Goal: Find specific page/section: Find specific page/section

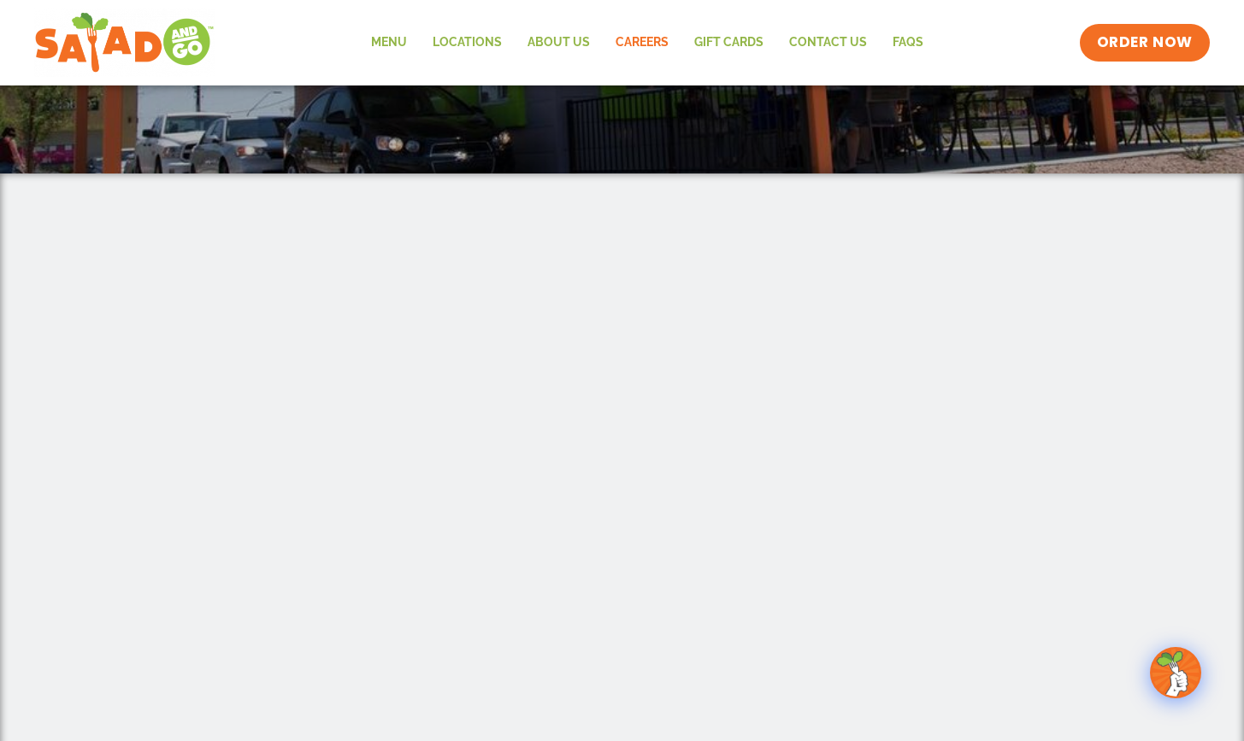
scroll to position [286, 0]
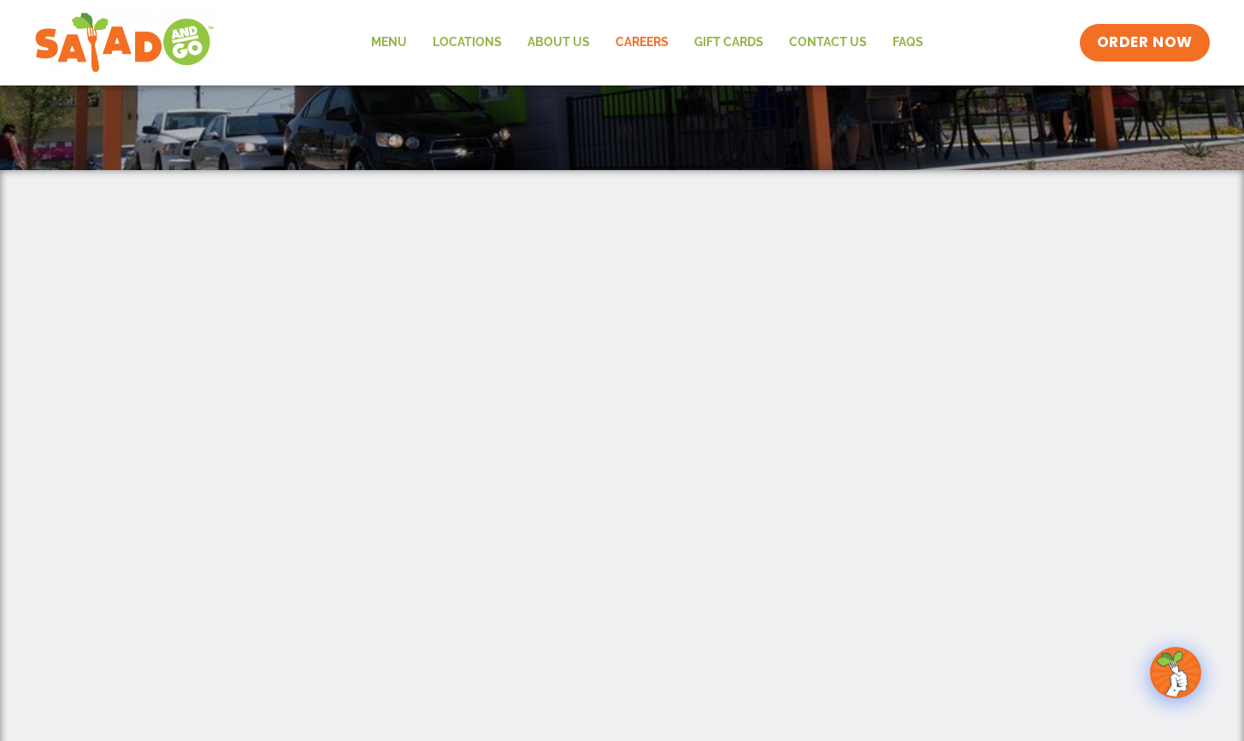
drag, startPoint x: 1191, startPoint y: 423, endPoint x: 1176, endPoint y: 404, distance: 23.8
click at [1188, 424] on div at bounding box center [622, 635] width 1244 height 930
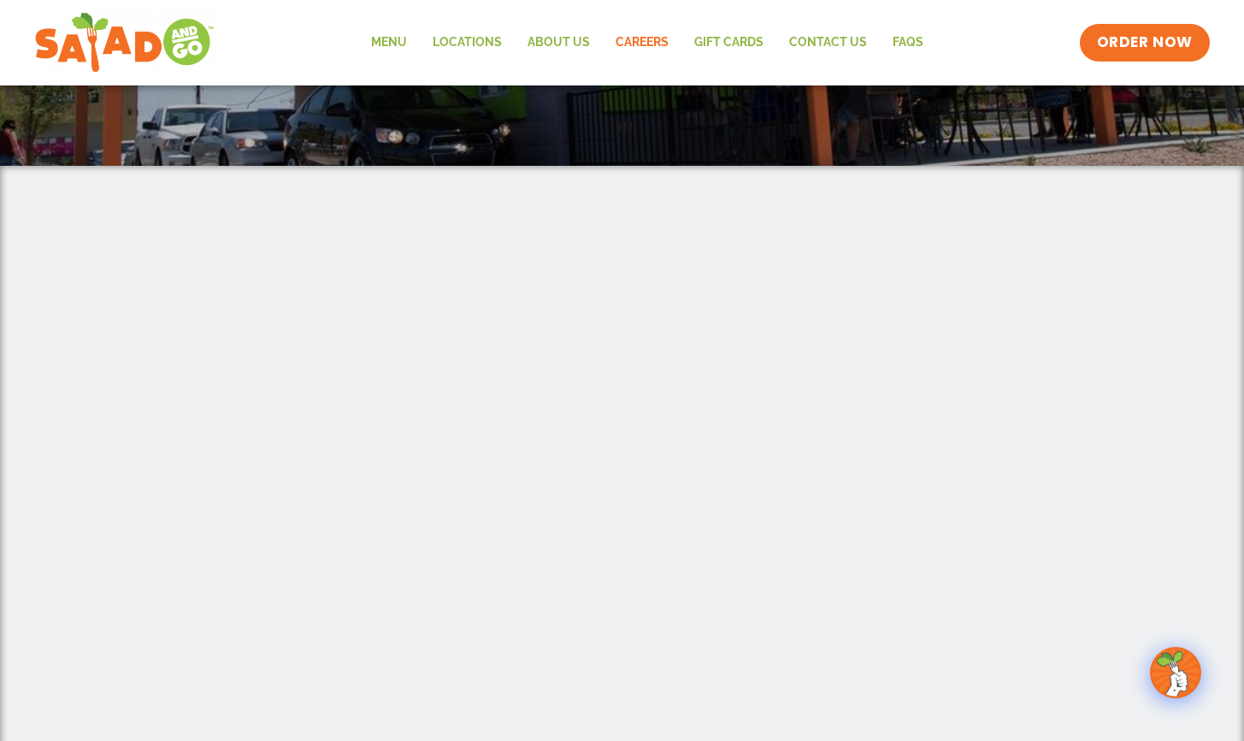
scroll to position [530, 0]
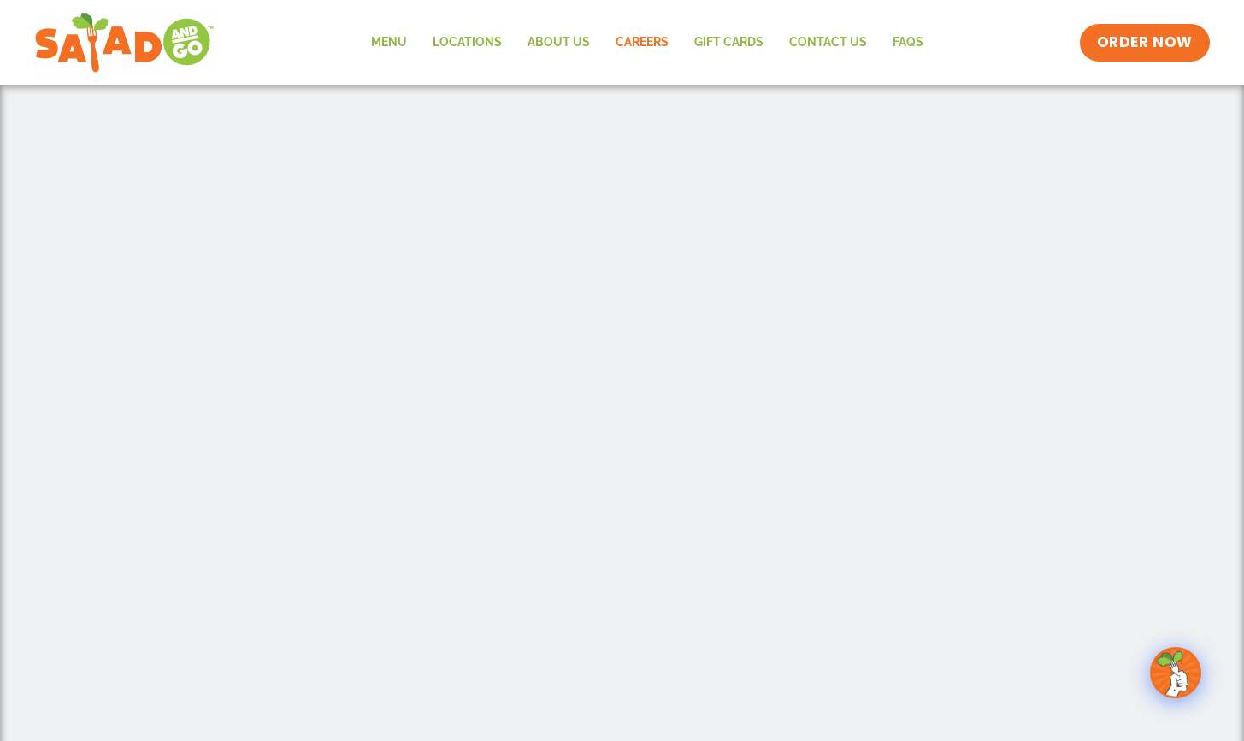
click at [1183, 663] on img at bounding box center [1175, 673] width 48 height 48
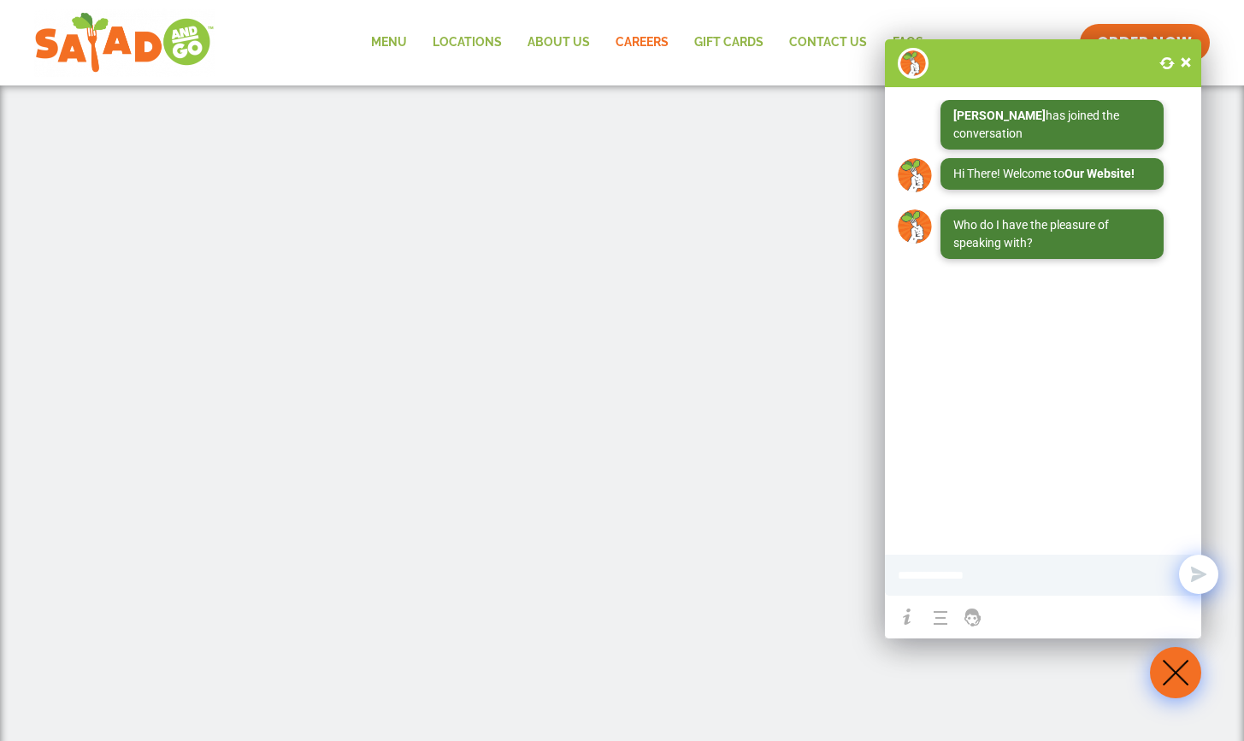
click at [1187, 64] on span at bounding box center [1185, 62] width 17 height 17
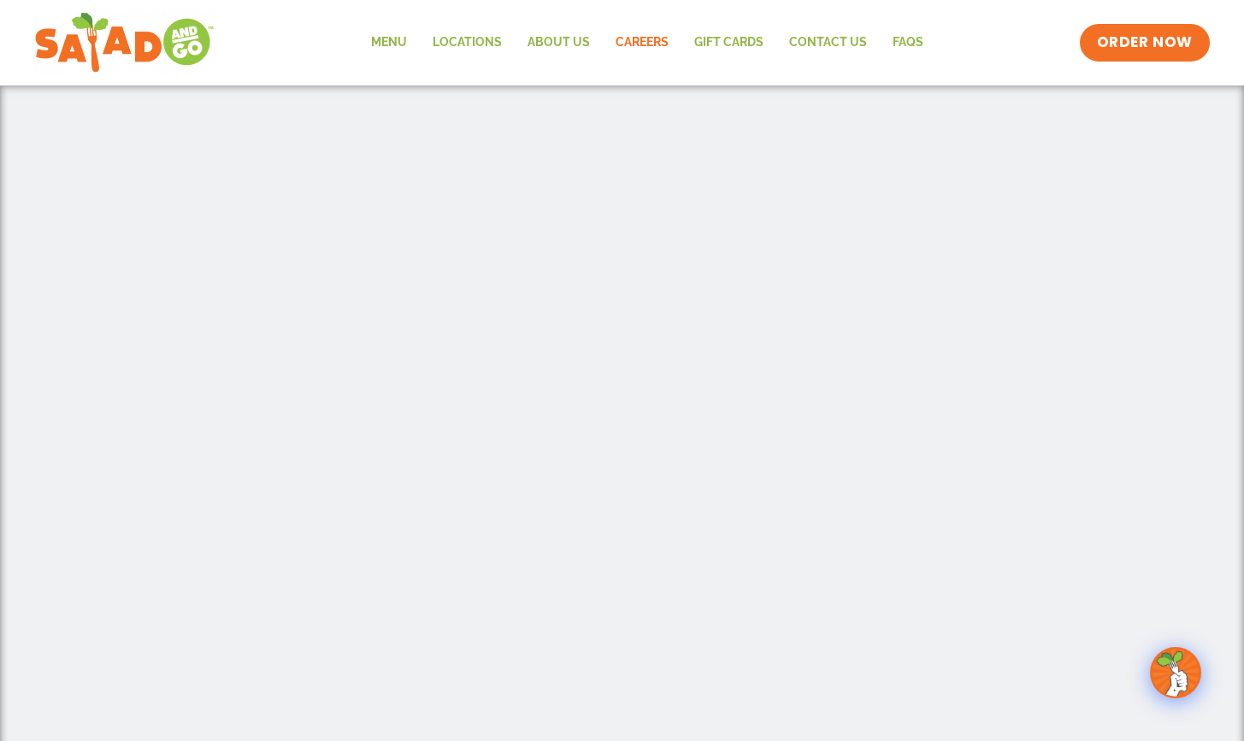
scroll to position [508, 0]
click at [491, 43] on link "Locations" at bounding box center [467, 42] width 95 height 39
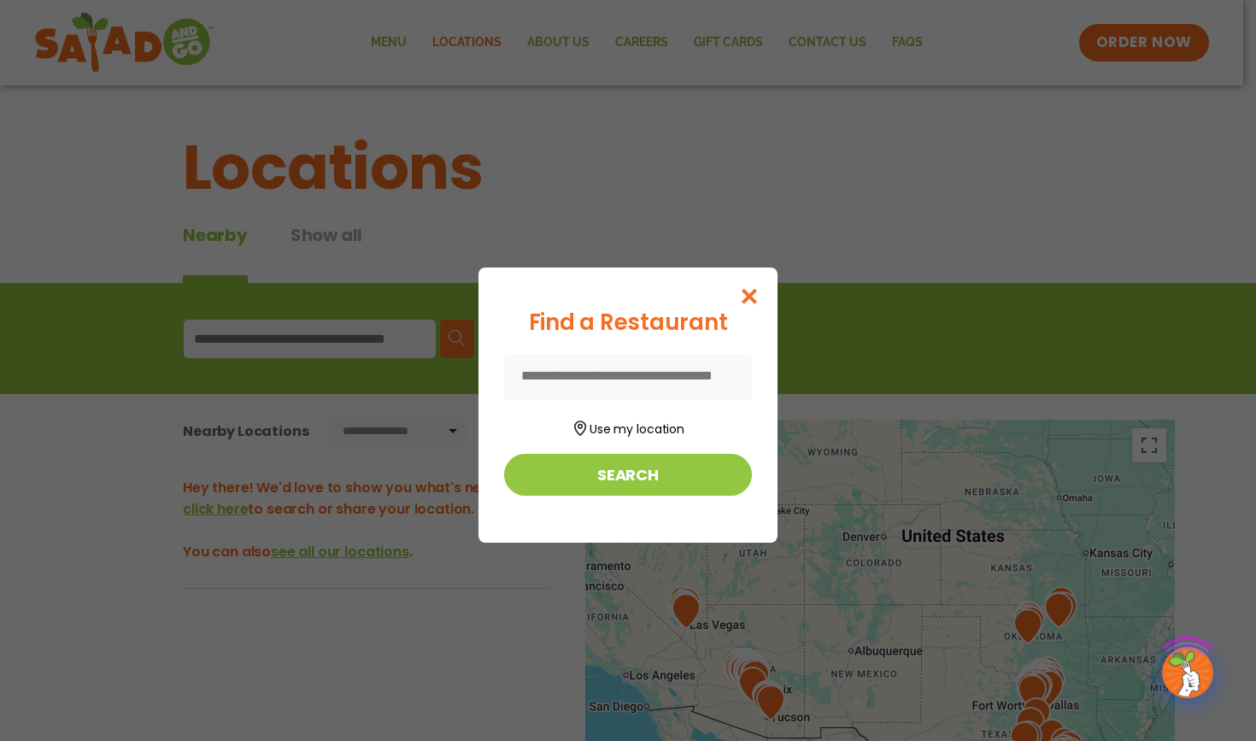
click at [668, 369] on input at bounding box center [628, 377] width 248 height 45
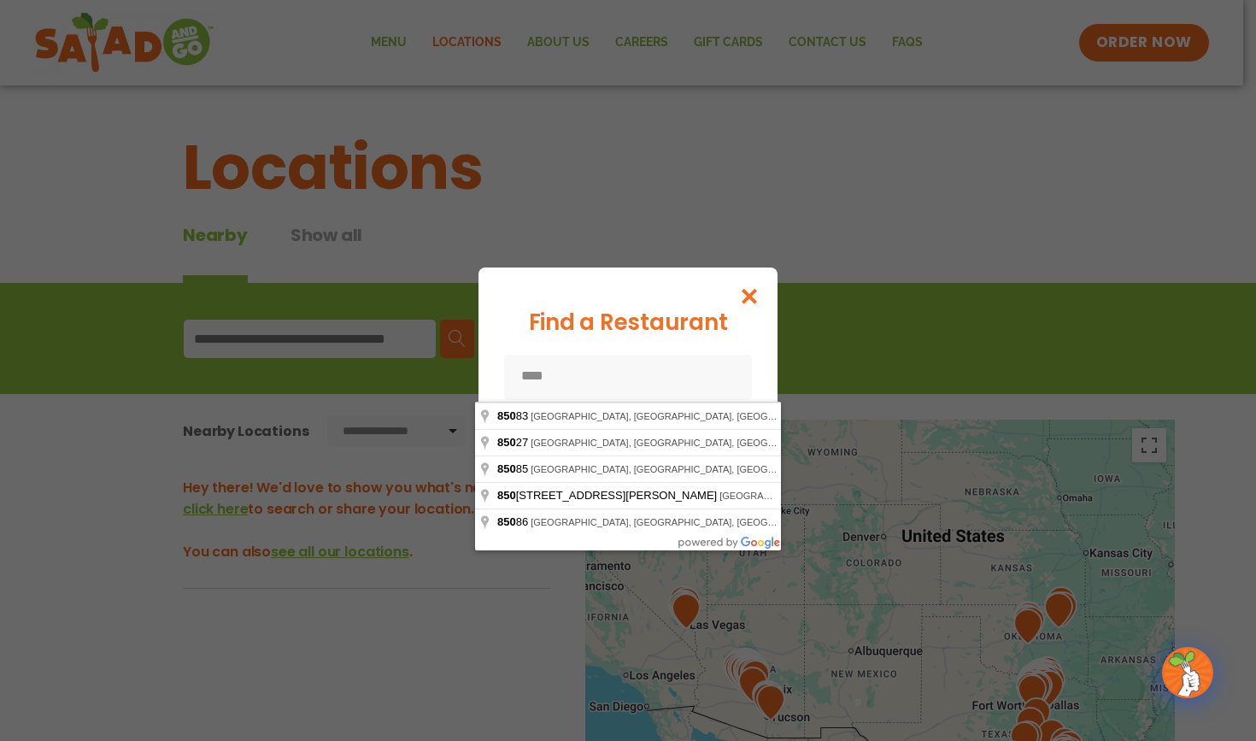
type input "*****"
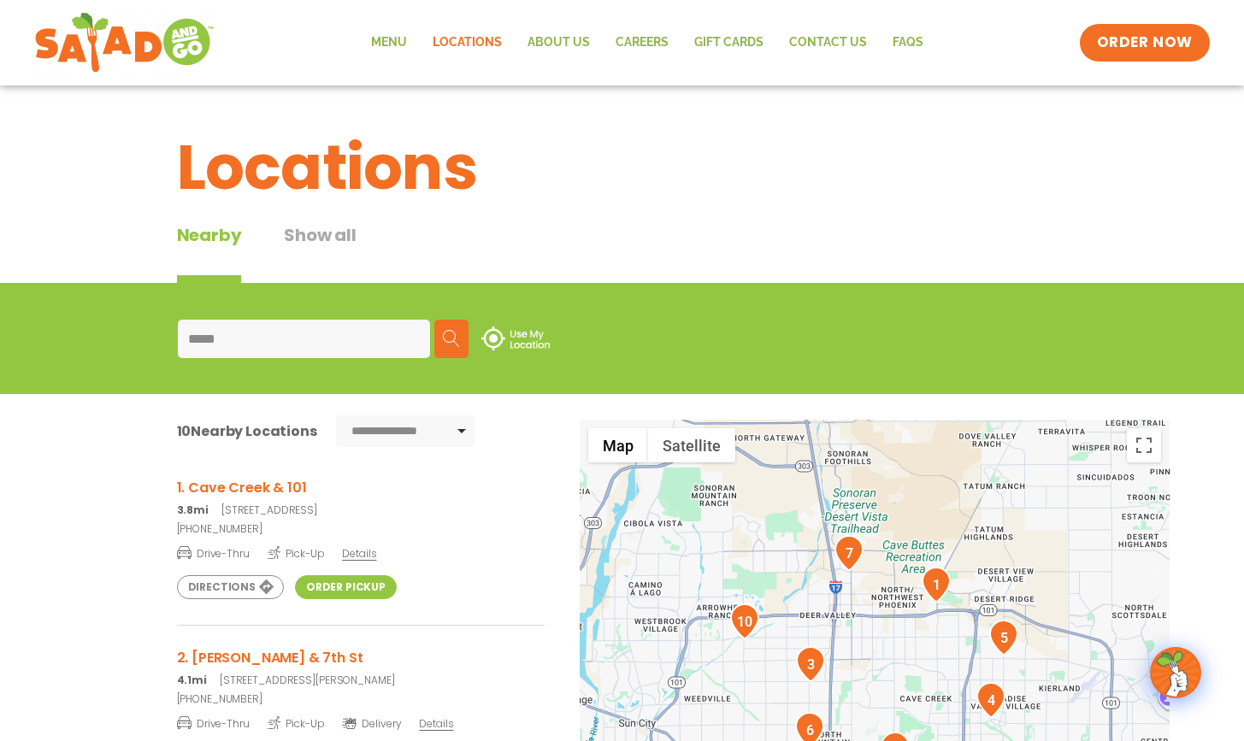
click at [309, 332] on input "*****" at bounding box center [304, 339] width 252 height 38
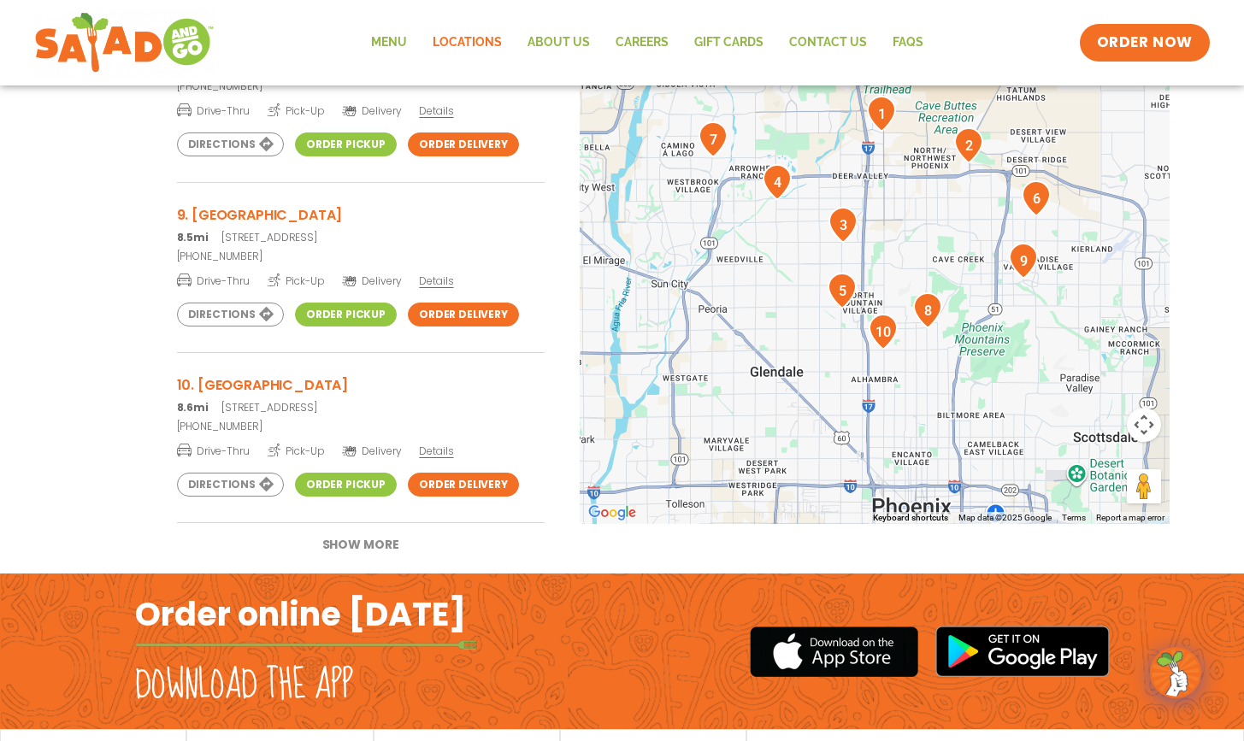
scroll to position [521, 0]
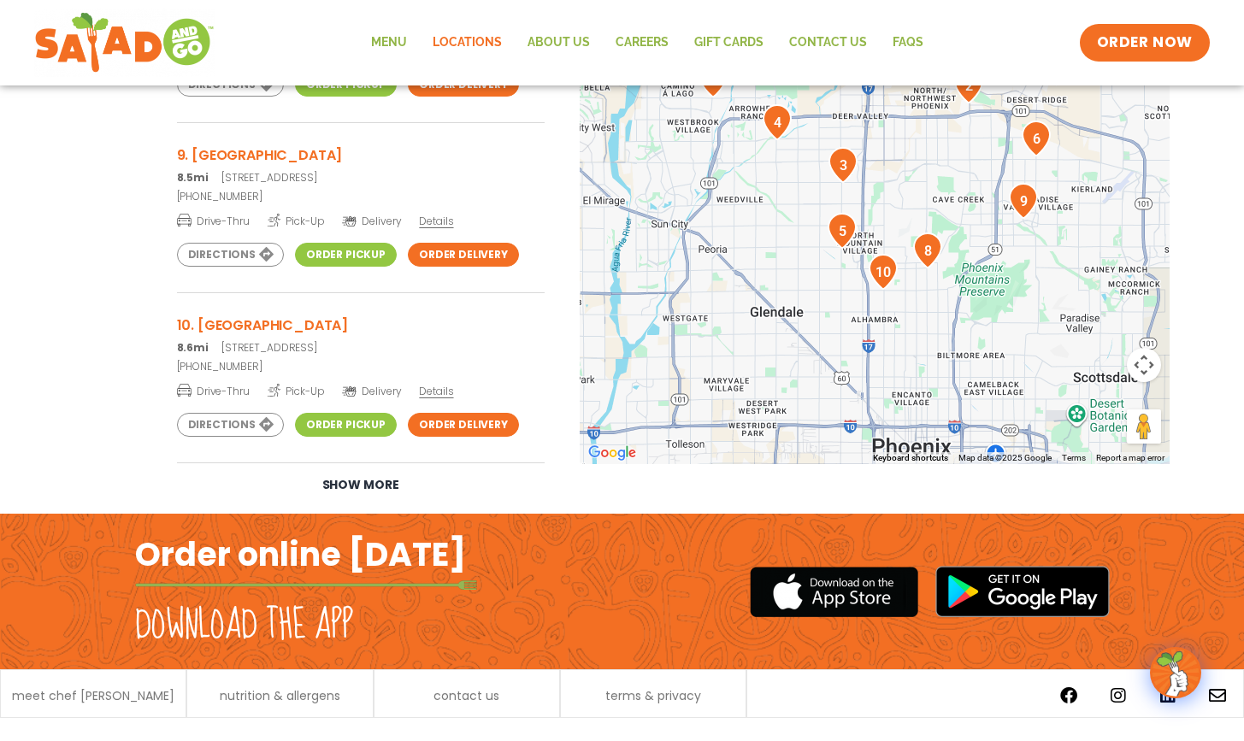
type input "*****"
click at [380, 483] on button "Show More" at bounding box center [361, 485] width 128 height 44
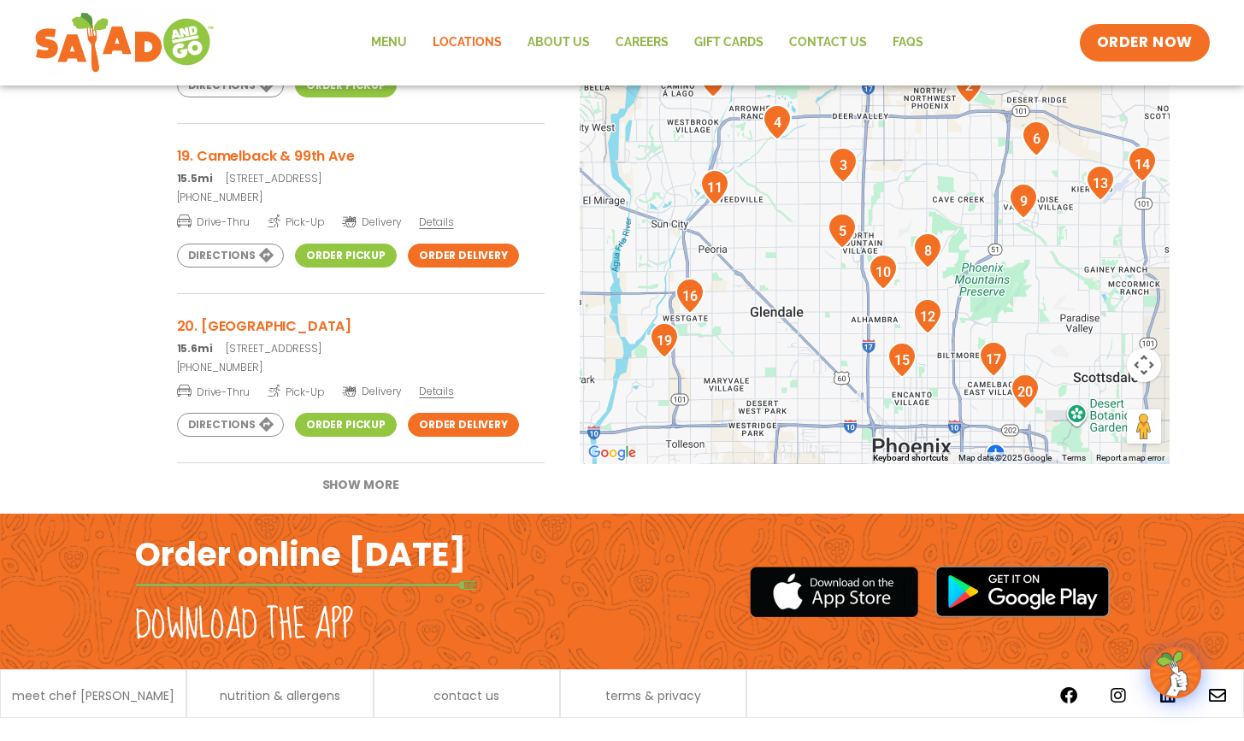
scroll to position [525, 0]
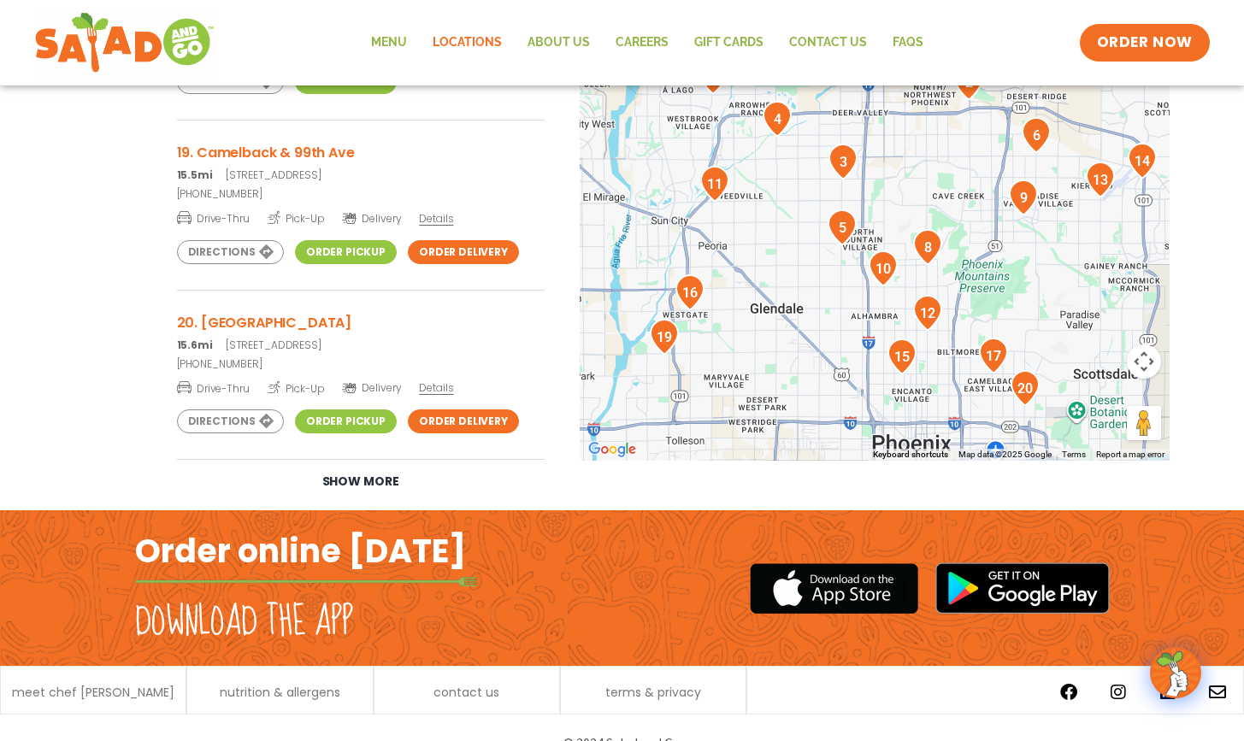
click at [376, 481] on button "Show More" at bounding box center [361, 482] width 128 height 44
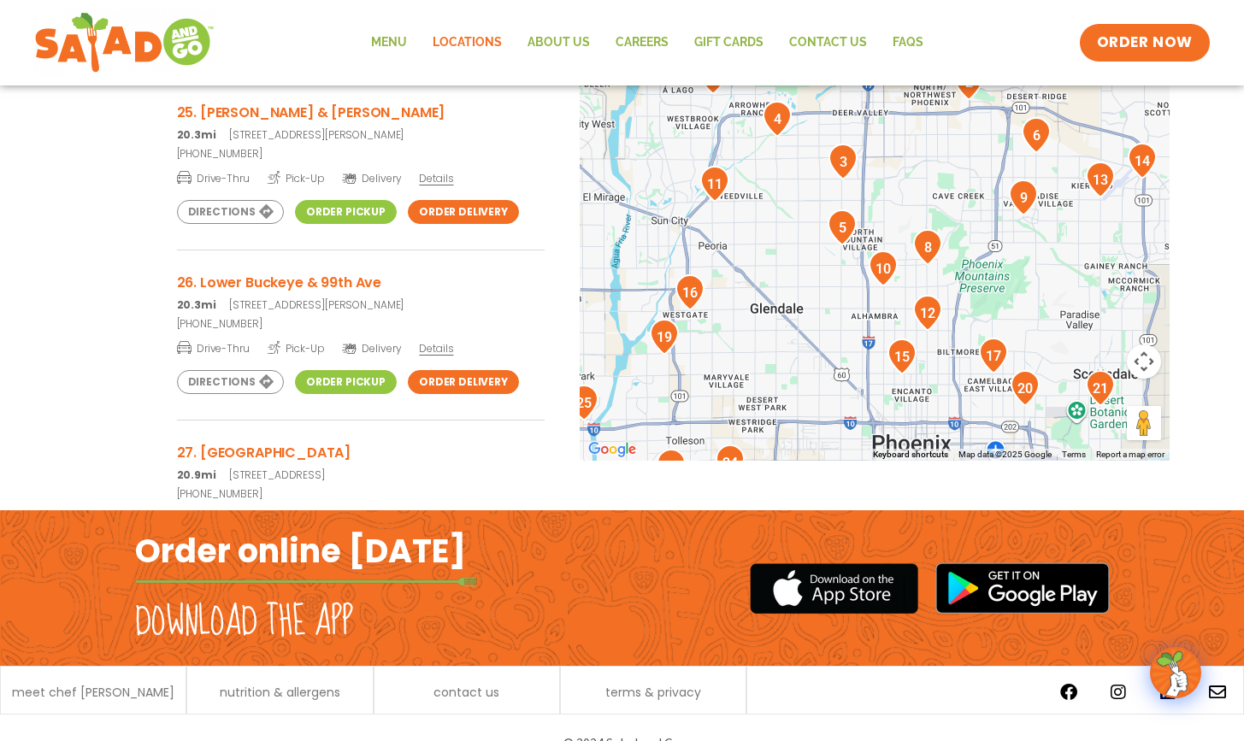
scroll to position [3952, 0]
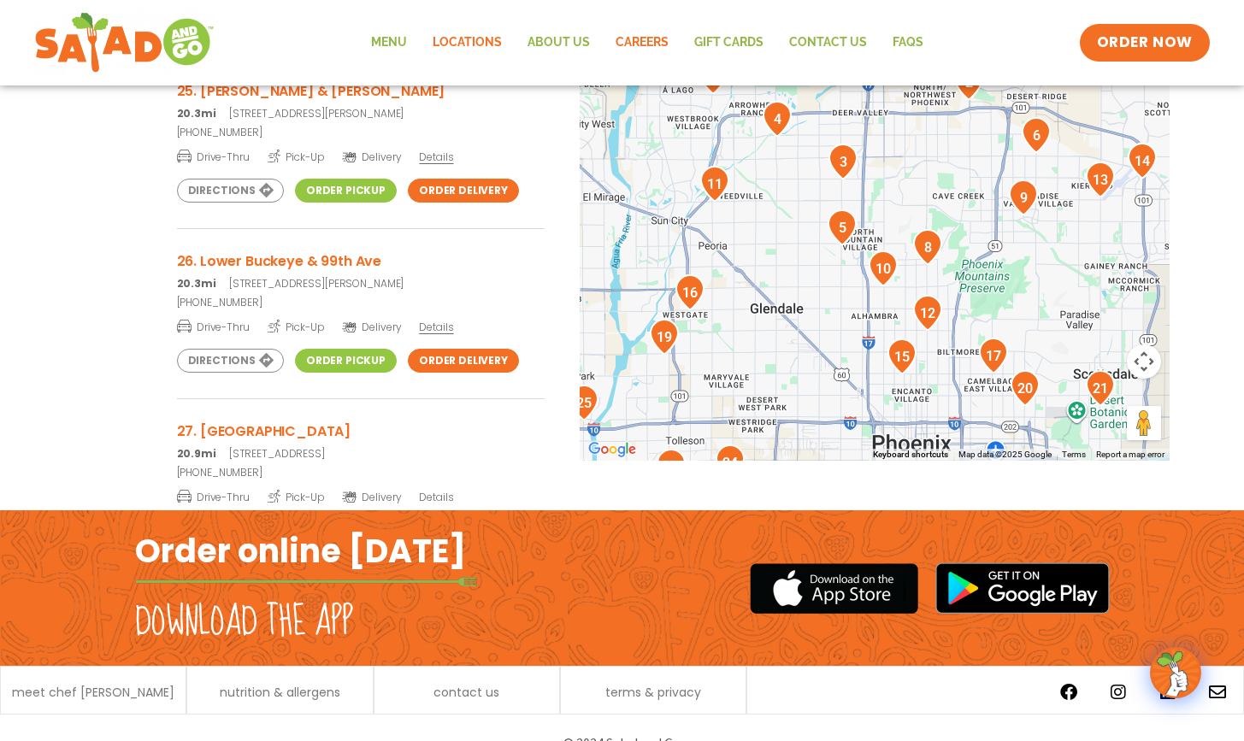
click at [625, 46] on link "Careers" at bounding box center [642, 42] width 79 height 39
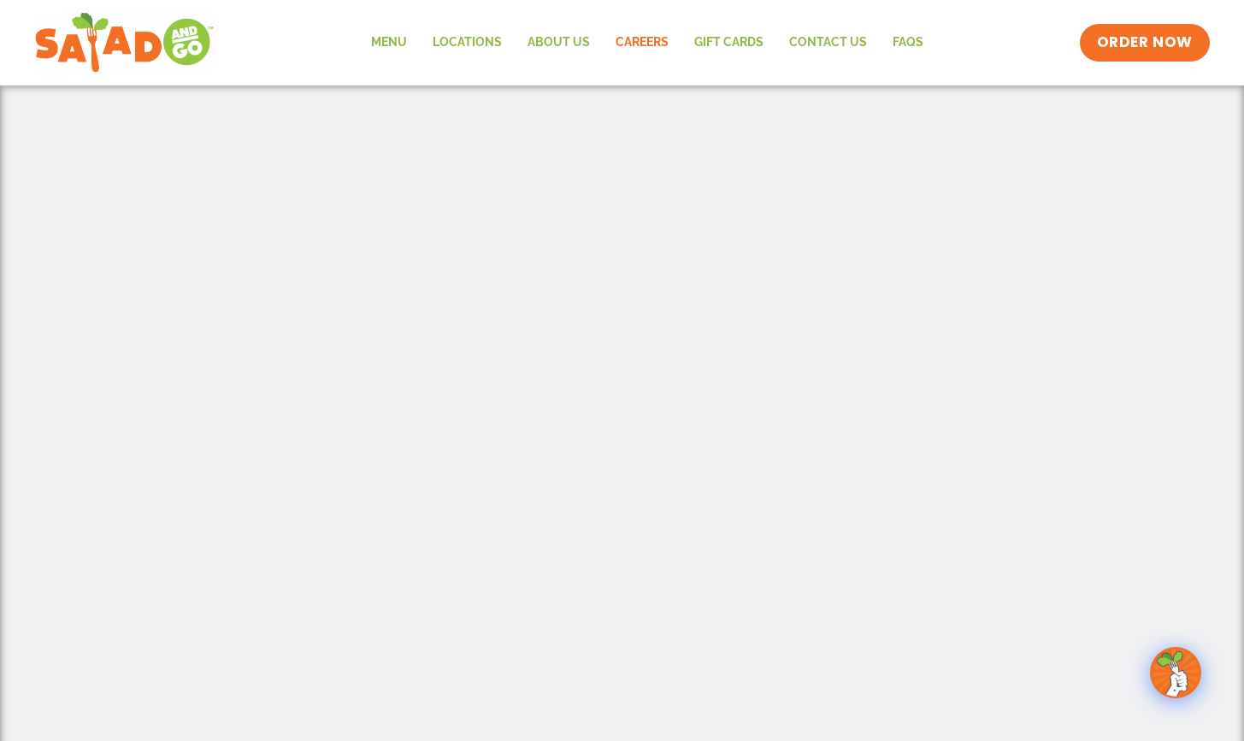
scroll to position [484, 0]
click at [82, 511] on div at bounding box center [622, 438] width 1244 height 930
